Goal: Information Seeking & Learning: Check status

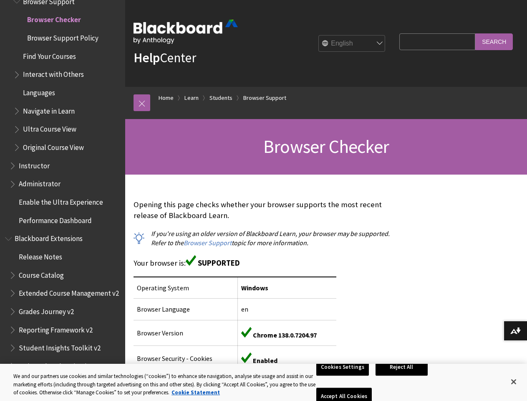
click at [263, 200] on p "Opening this page checks whether your browser supports the most recent release …" at bounding box center [265, 210] width 262 height 22
click at [142, 103] on link at bounding box center [142, 102] width 17 height 17
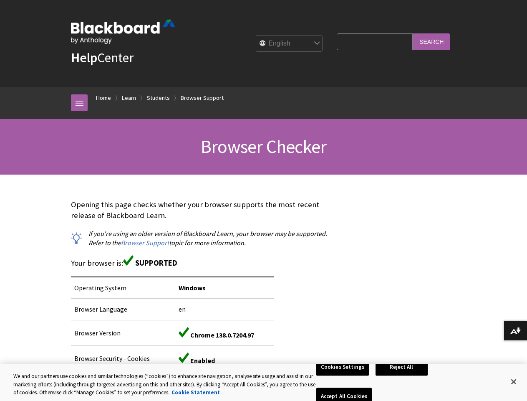
click at [59, 114] on div "Breadcrumb Home Learn Students Browser Support All Products Playlists Playlists…" at bounding box center [263, 103] width 527 height 32
click at [516, 331] on button "Download alternative formats ..." at bounding box center [515, 331] width 23 height 20
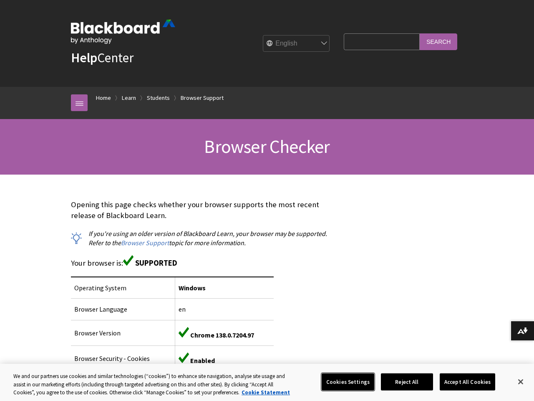
click at [344, 382] on button "Cookies Settings" at bounding box center [348, 382] width 53 height 18
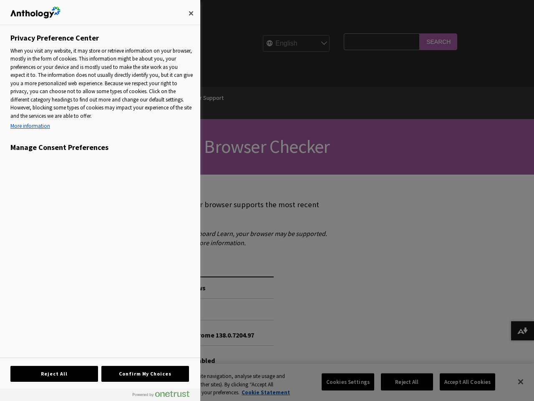
click at [403, 382] on div at bounding box center [267, 200] width 534 height 401
click at [462, 382] on div at bounding box center [267, 200] width 534 height 401
click at [514, 382] on div at bounding box center [267, 200] width 534 height 401
